Goal: Task Accomplishment & Management: Use online tool/utility

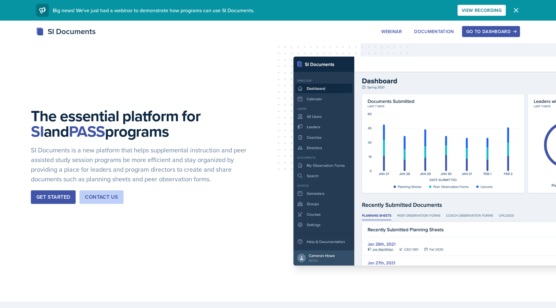
click at [495, 33] on div "Go to Dashboard" at bounding box center [491, 31] width 50 height 5
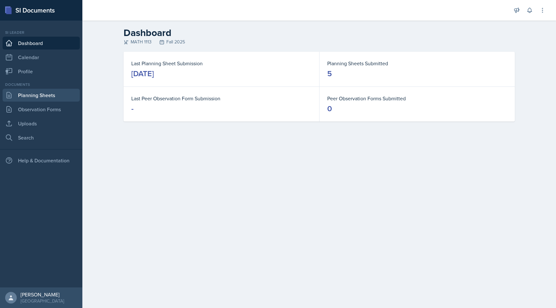
click at [54, 97] on link "Planning Sheets" at bounding box center [41, 95] width 77 height 13
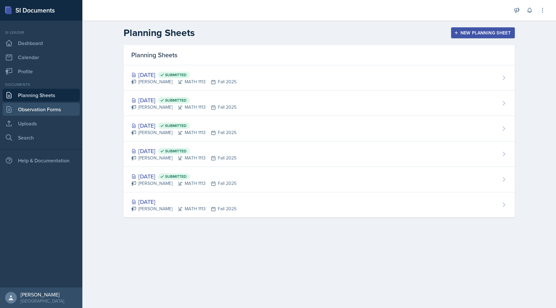
click at [56, 108] on link "Observation Forms" at bounding box center [41, 109] width 77 height 13
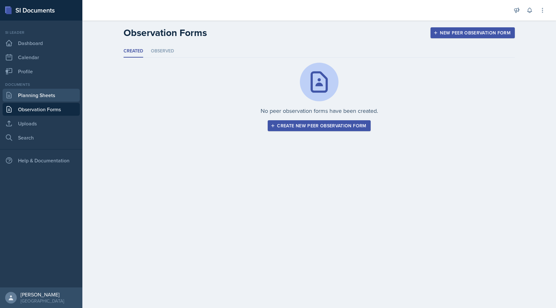
click at [56, 93] on link "Planning Sheets" at bounding box center [41, 95] width 77 height 13
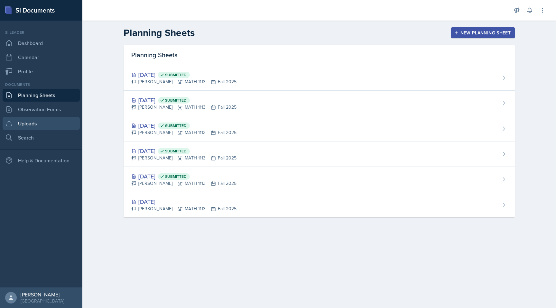
click at [23, 128] on link "Uploads" at bounding box center [41, 123] width 77 height 13
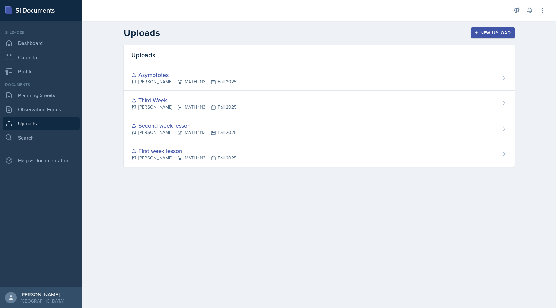
click at [487, 27] on header "Uploads New Upload" at bounding box center [319, 33] width 474 height 24
click at [487, 31] on div "New Upload" at bounding box center [493, 32] width 36 height 5
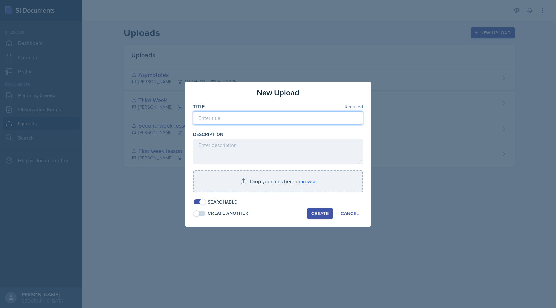
click at [273, 120] on input at bounding box center [278, 118] width 170 height 14
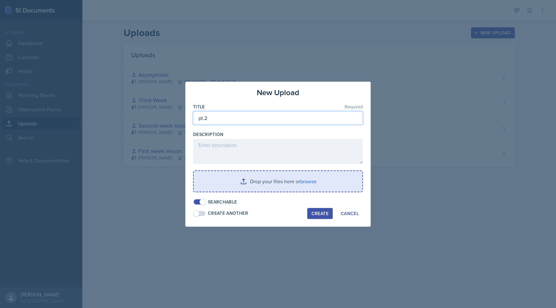
type input "pt.2"
click at [275, 174] on input "file" at bounding box center [278, 181] width 169 height 21
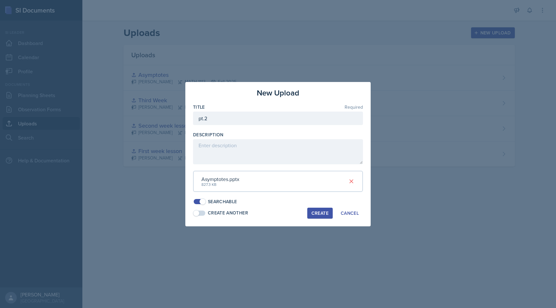
click at [326, 216] on div "Create" at bounding box center [320, 213] width 17 height 5
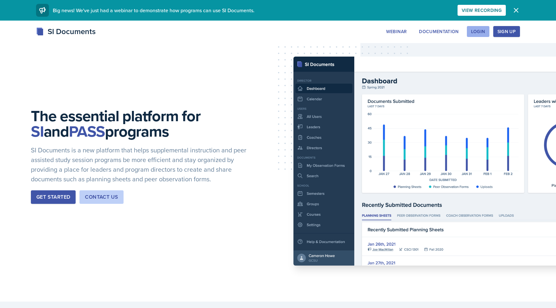
click at [485, 31] on div "Login" at bounding box center [478, 31] width 14 height 5
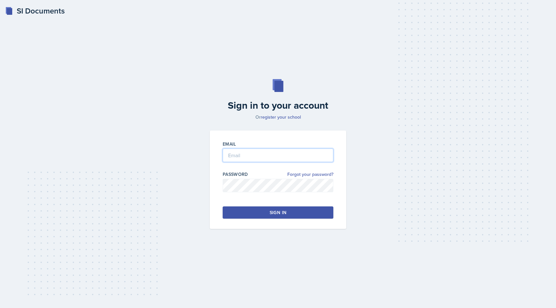
click at [238, 159] on input "email" at bounding box center [278, 156] width 111 height 14
type input "[EMAIL_ADDRESS][DOMAIN_NAME]"
